Goal: Share content: Share content

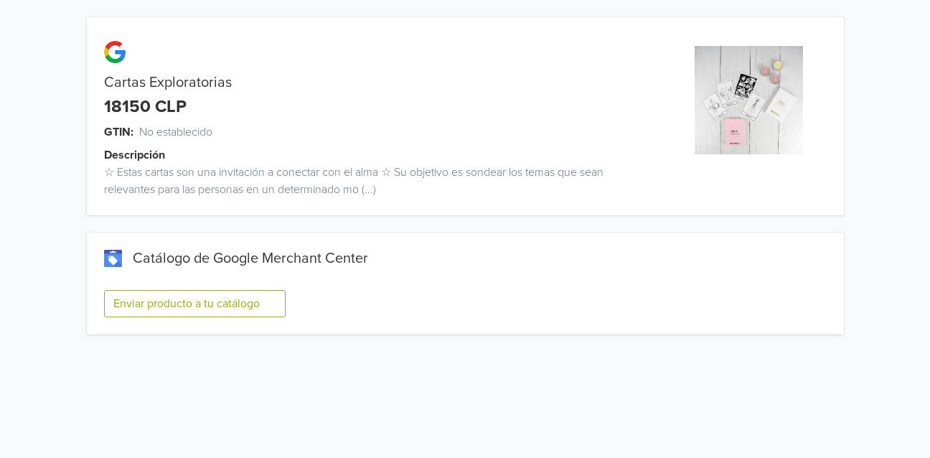
click at [210, 301] on button "Enviar producto a tu catálogo" at bounding box center [195, 303] width 182 height 27
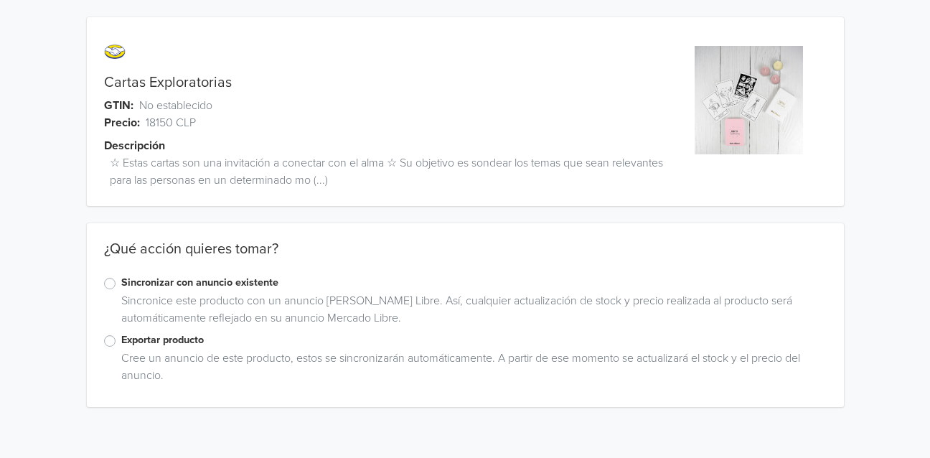
click at [121, 340] on label "Exportar producto" at bounding box center [473, 340] width 705 height 16
click at [0, 0] on input "Exportar producto" at bounding box center [0, 0] width 0 height 0
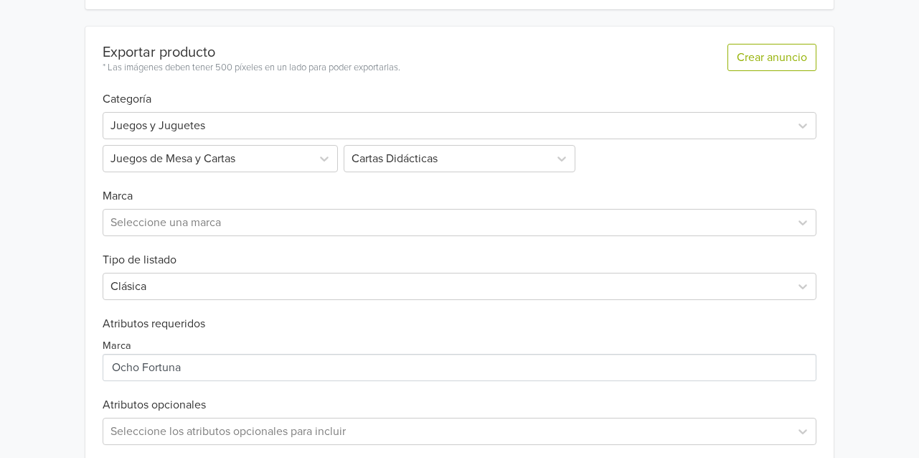
scroll to position [463, 0]
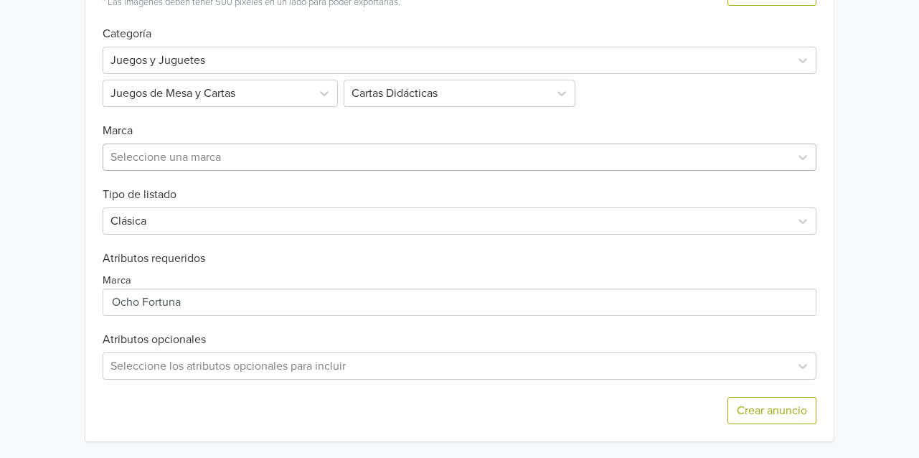
click at [120, 149] on div at bounding box center [447, 157] width 672 height 20
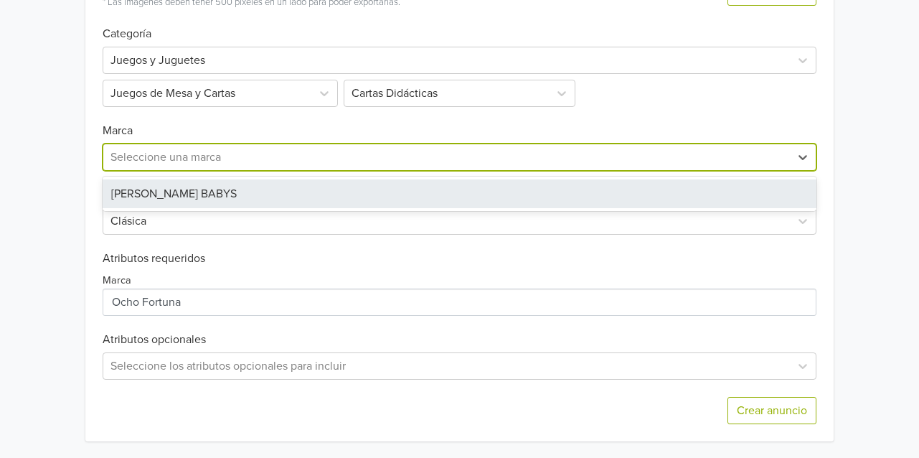
click at [137, 192] on div "PIUS BABYS" at bounding box center [460, 193] width 714 height 29
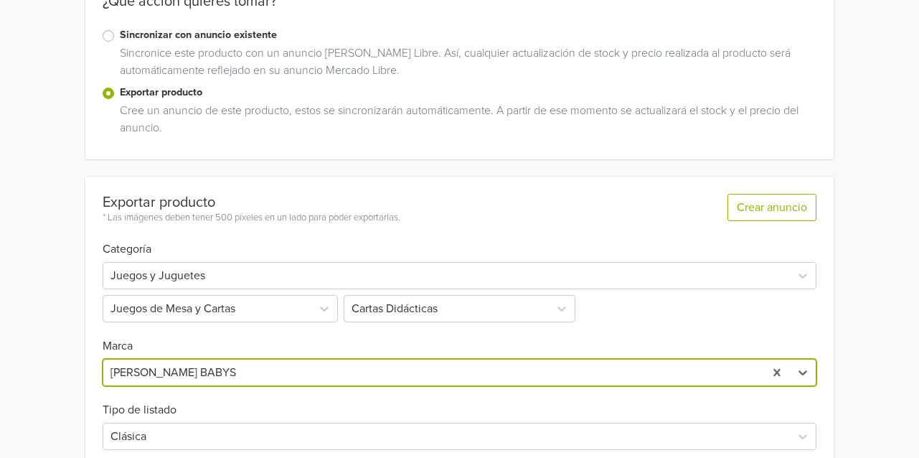
scroll to position [32, 0]
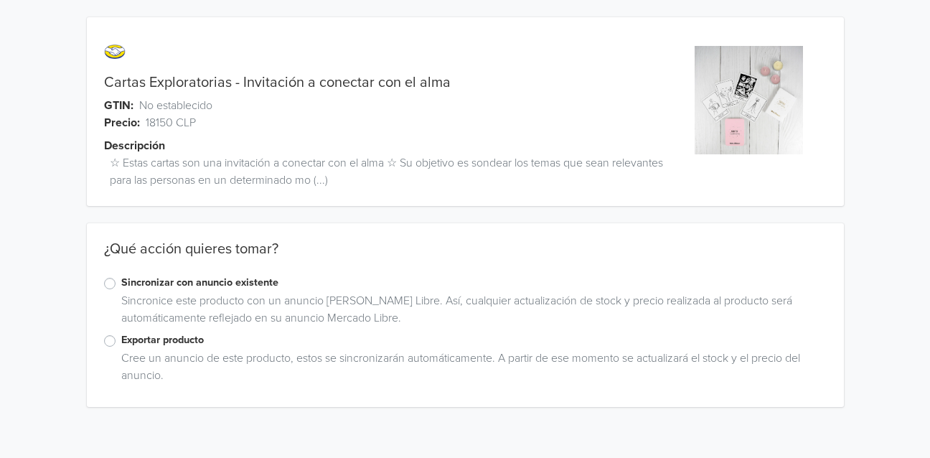
click at [142, 334] on label "Exportar producto" at bounding box center [473, 340] width 705 height 16
click at [0, 0] on input "Exportar producto" at bounding box center [0, 0] width 0 height 0
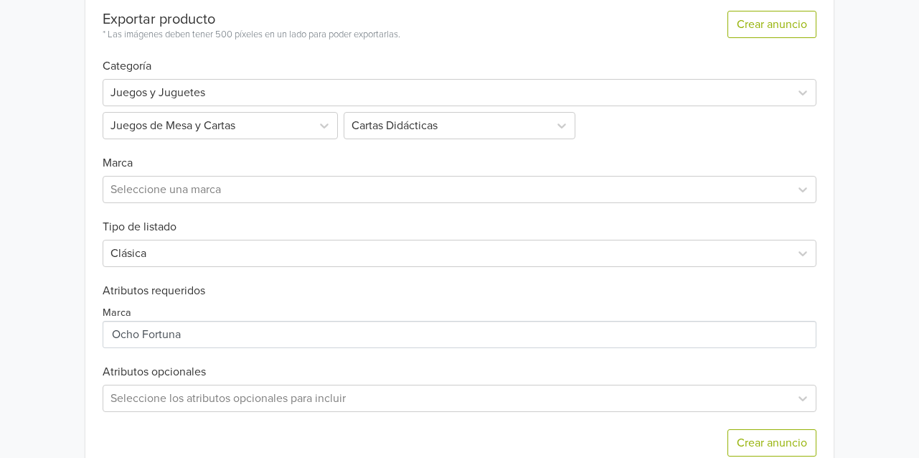
scroll to position [463, 0]
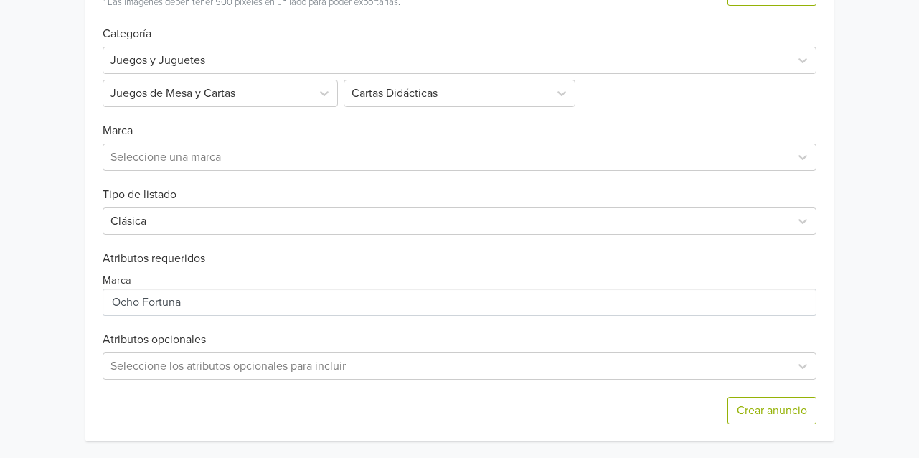
click at [239, 171] on h6 "Tipo de listado" at bounding box center [460, 186] width 714 height 31
drag, startPoint x: 186, startPoint y: 162, endPoint x: 175, endPoint y: 173, distance: 15.2
click at [186, 162] on div at bounding box center [447, 157] width 672 height 20
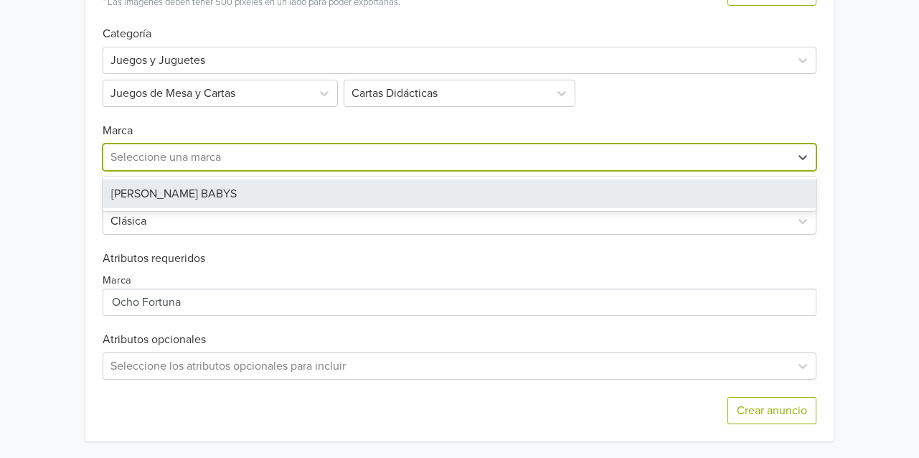
click at [146, 200] on div "PIUS BABYS" at bounding box center [460, 193] width 714 height 29
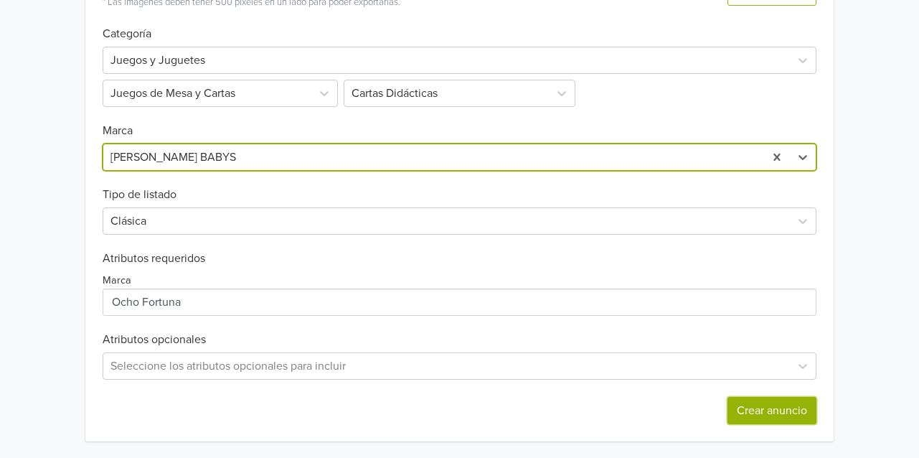
click at [761, 412] on button "Crear anuncio" at bounding box center [772, 410] width 89 height 27
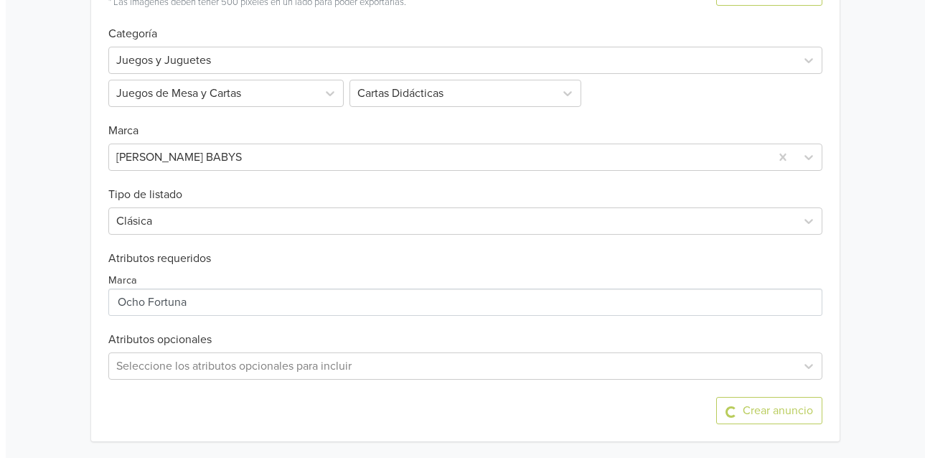
scroll to position [0, 0]
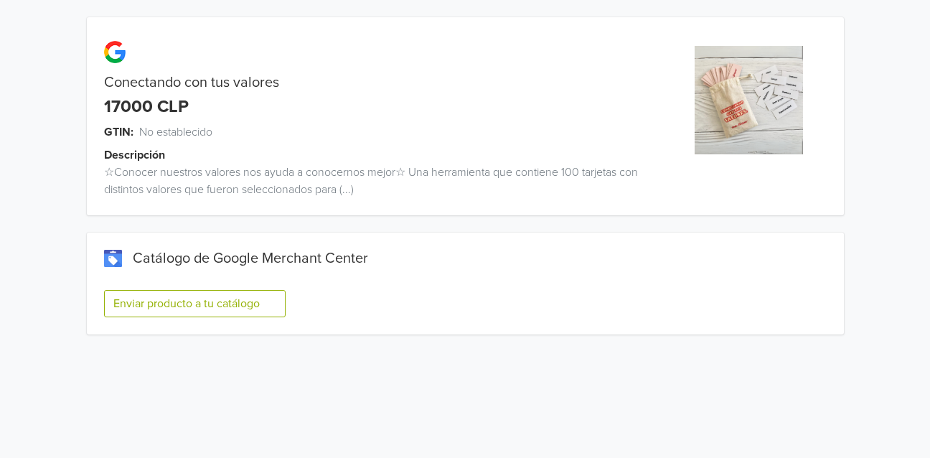
click at [201, 307] on button "Enviar producto a tu catálogo" at bounding box center [195, 303] width 182 height 27
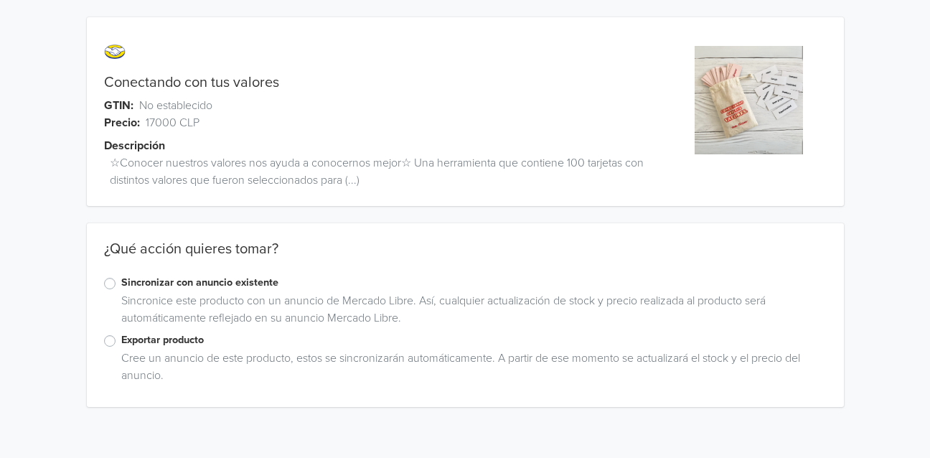
click at [121, 339] on label "Exportar producto" at bounding box center [473, 340] width 705 height 16
click at [0, 0] on input "Exportar producto" at bounding box center [0, 0] width 0 height 0
